Goal: Navigation & Orientation: Find specific page/section

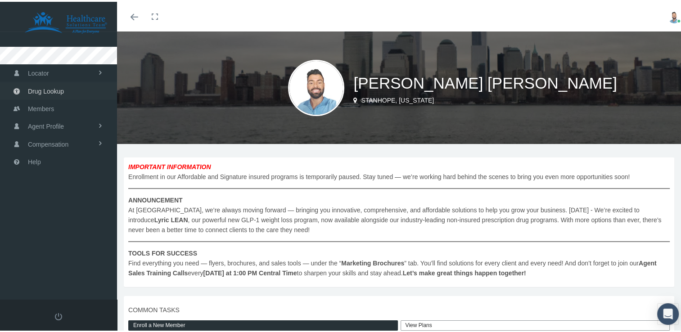
click at [64, 91] on link "Drug Lookup" at bounding box center [58, 89] width 117 height 18
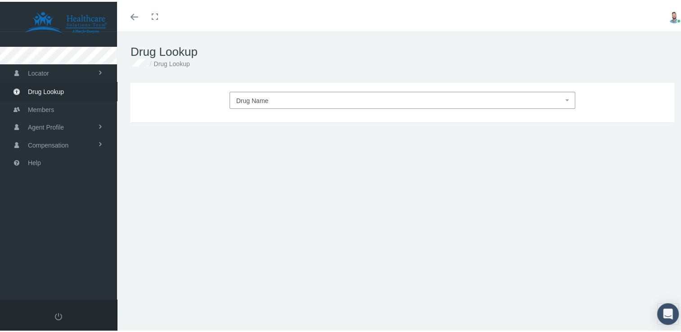
click at [295, 102] on span "Drug Name" at bounding box center [399, 99] width 327 height 12
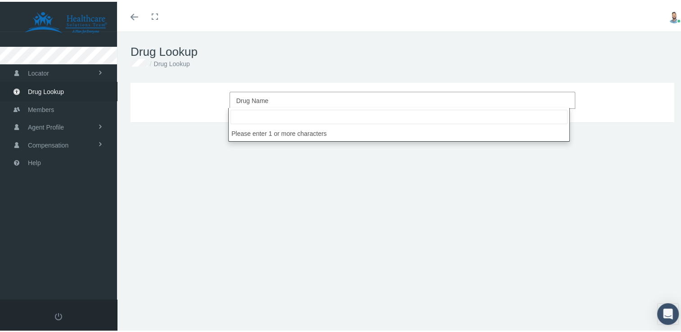
click at [172, 81] on div "Drug Name DRUG TYPE DRUG CLASS Update Form, Strength, Days Supply, Quantity DRU…" at bounding box center [403, 101] width 544 height 40
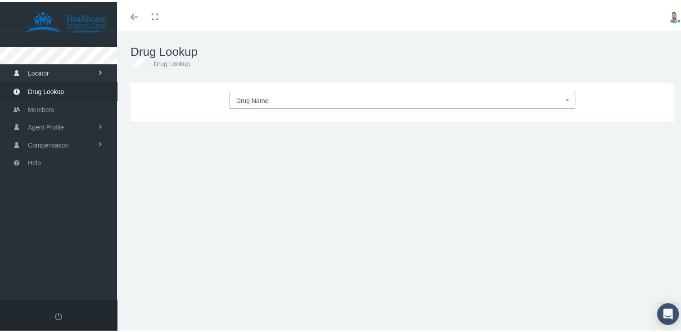
click at [48, 71] on span "Locator" at bounding box center [38, 71] width 21 height 17
click at [54, 90] on span "Pharmacy" at bounding box center [40, 90] width 28 height 15
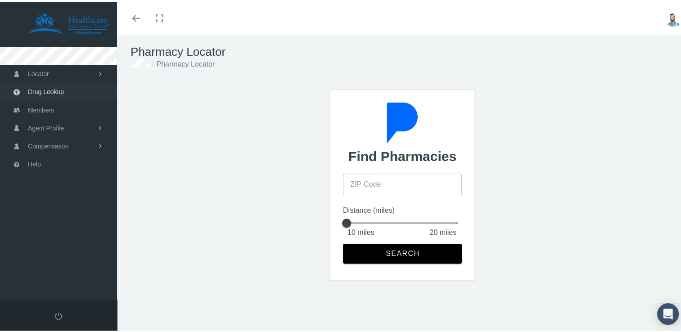
click at [45, 89] on span "Drug Lookup" at bounding box center [46, 89] width 36 height 17
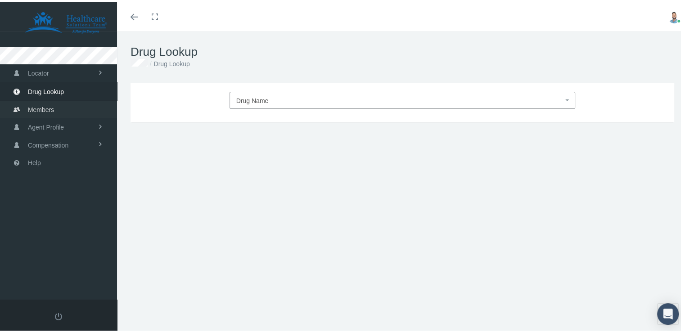
click at [52, 104] on span "Members" at bounding box center [41, 107] width 26 height 17
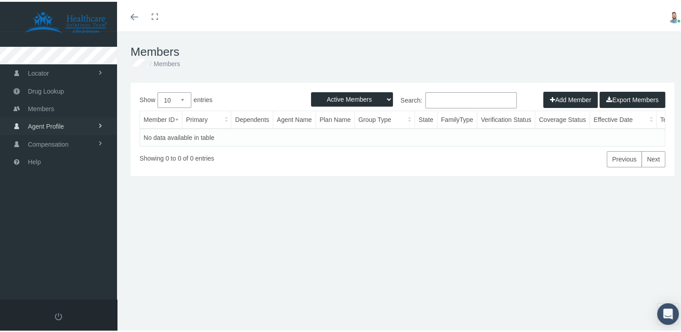
click at [59, 125] on span "Agent Profile" at bounding box center [46, 124] width 36 height 17
click at [52, 71] on link "Locator" at bounding box center [58, 72] width 117 height 18
click at [46, 105] on span "Cannabis Provider" at bounding box center [52, 106] width 52 height 15
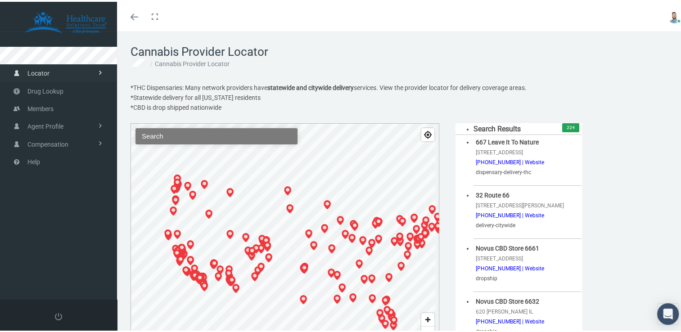
click at [46, 69] on span "Locator" at bounding box center [38, 71] width 22 height 17
click at [49, 86] on span "Pharmacy" at bounding box center [40, 90] width 29 height 15
